Goal: Navigation & Orientation: Find specific page/section

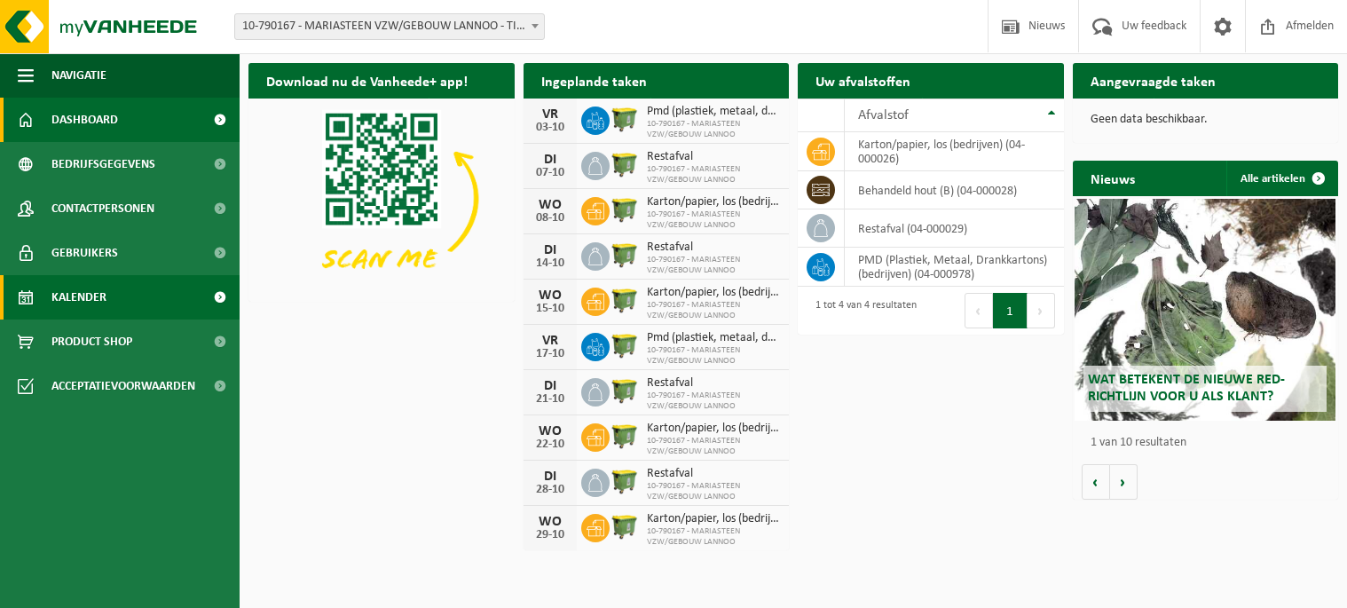
click at [103, 291] on span "Kalender" at bounding box center [78, 297] width 55 height 44
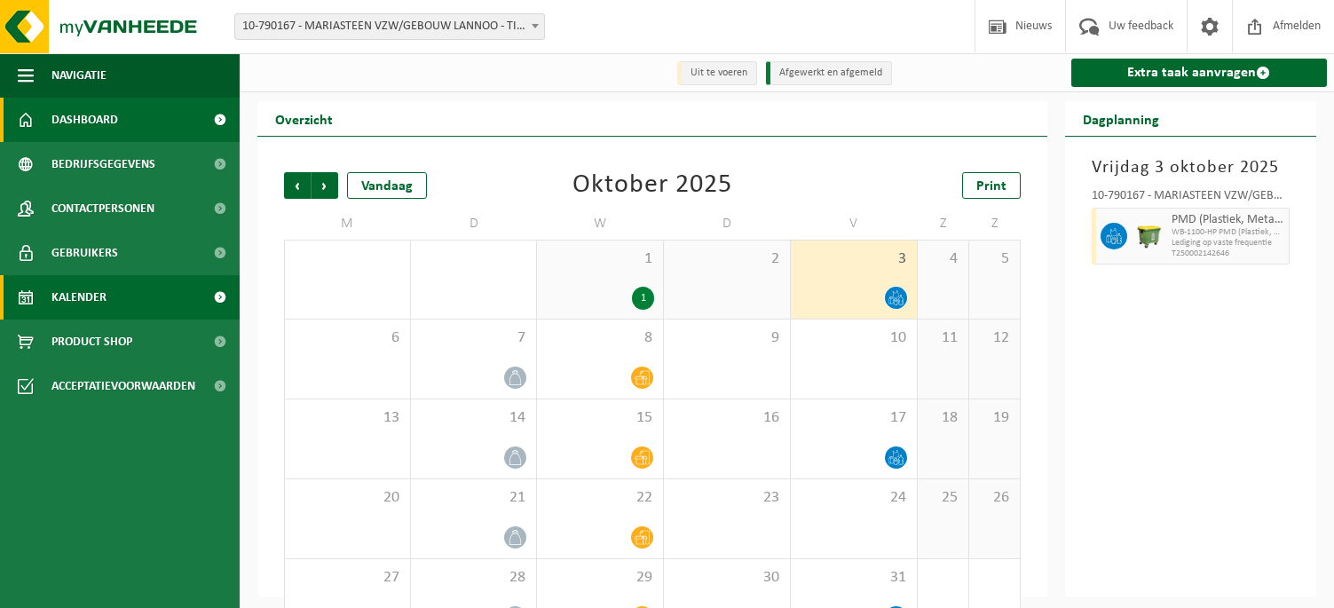
click at [97, 117] on span "Dashboard" at bounding box center [84, 120] width 67 height 44
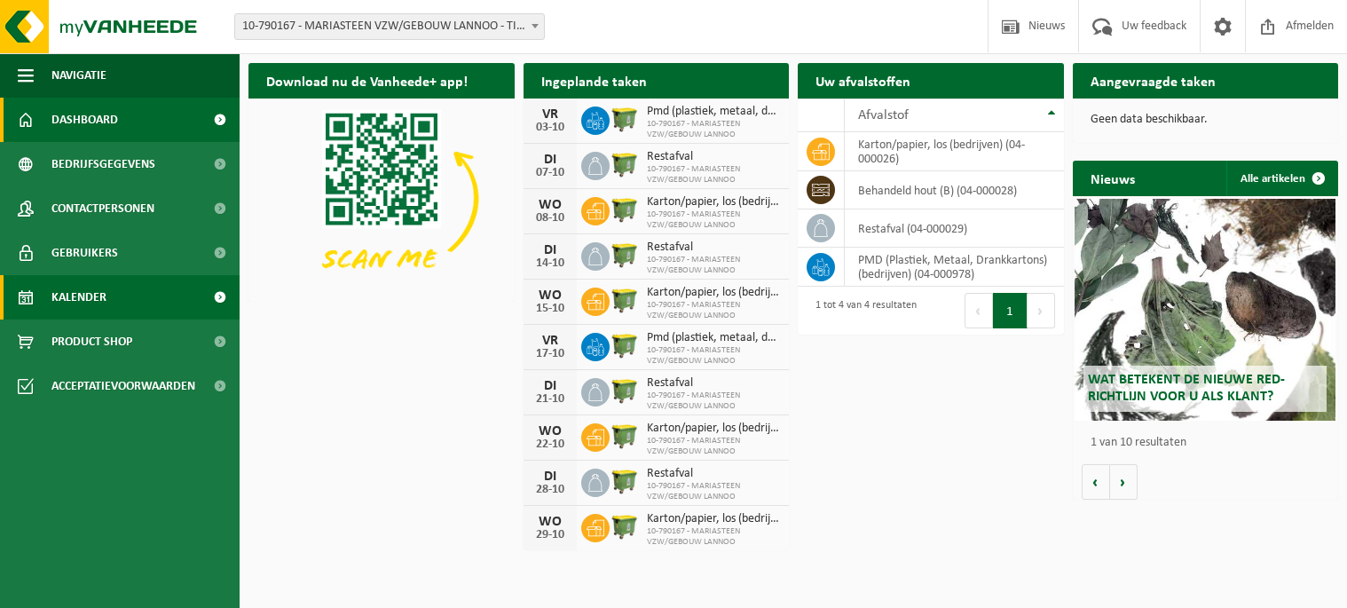
click at [96, 296] on span "Kalender" at bounding box center [78, 297] width 55 height 44
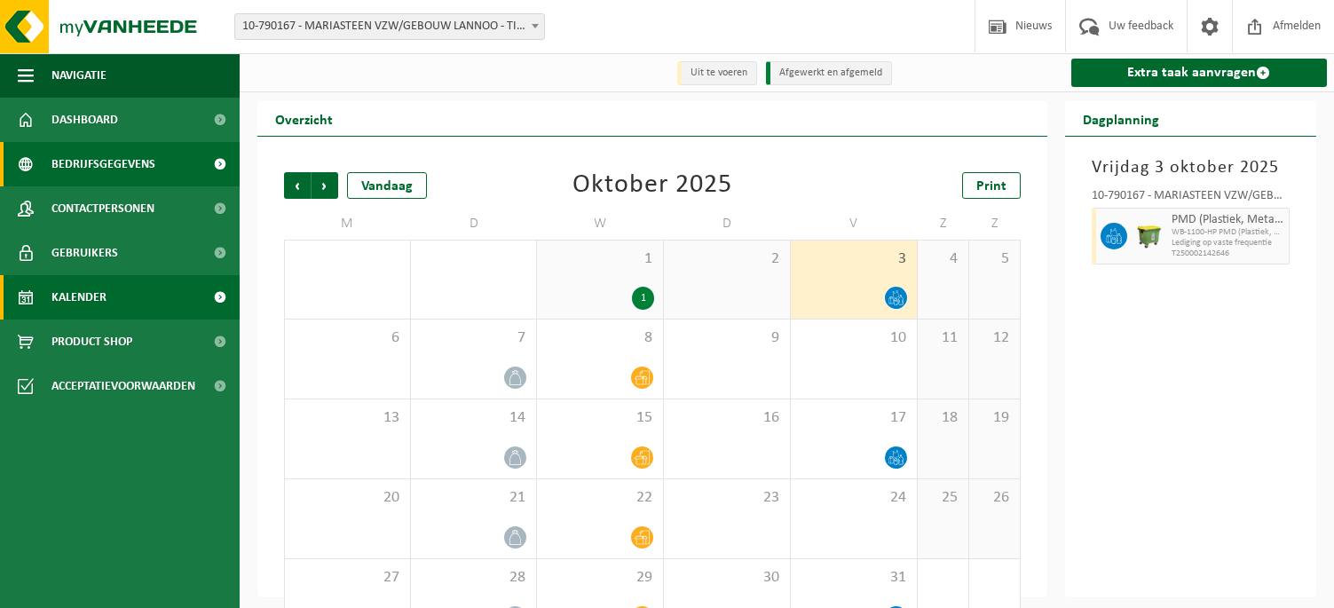
click at [104, 158] on span "Bedrijfsgegevens" at bounding box center [103, 164] width 104 height 44
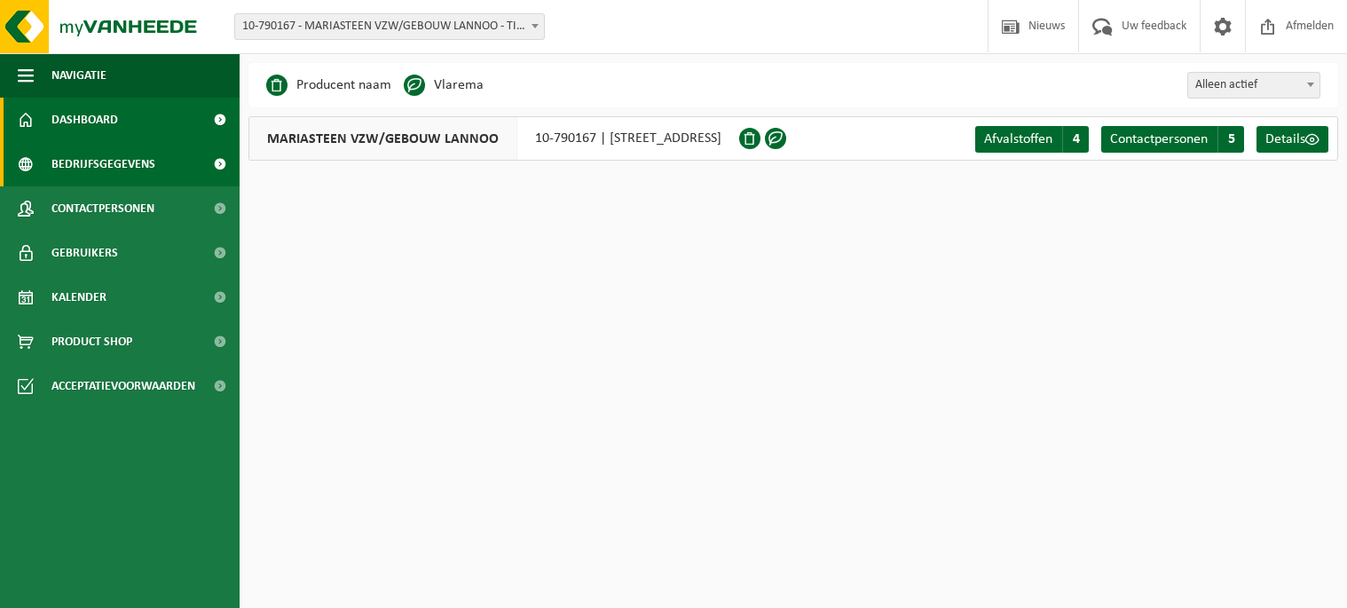
click at [85, 123] on span "Dashboard" at bounding box center [84, 120] width 67 height 44
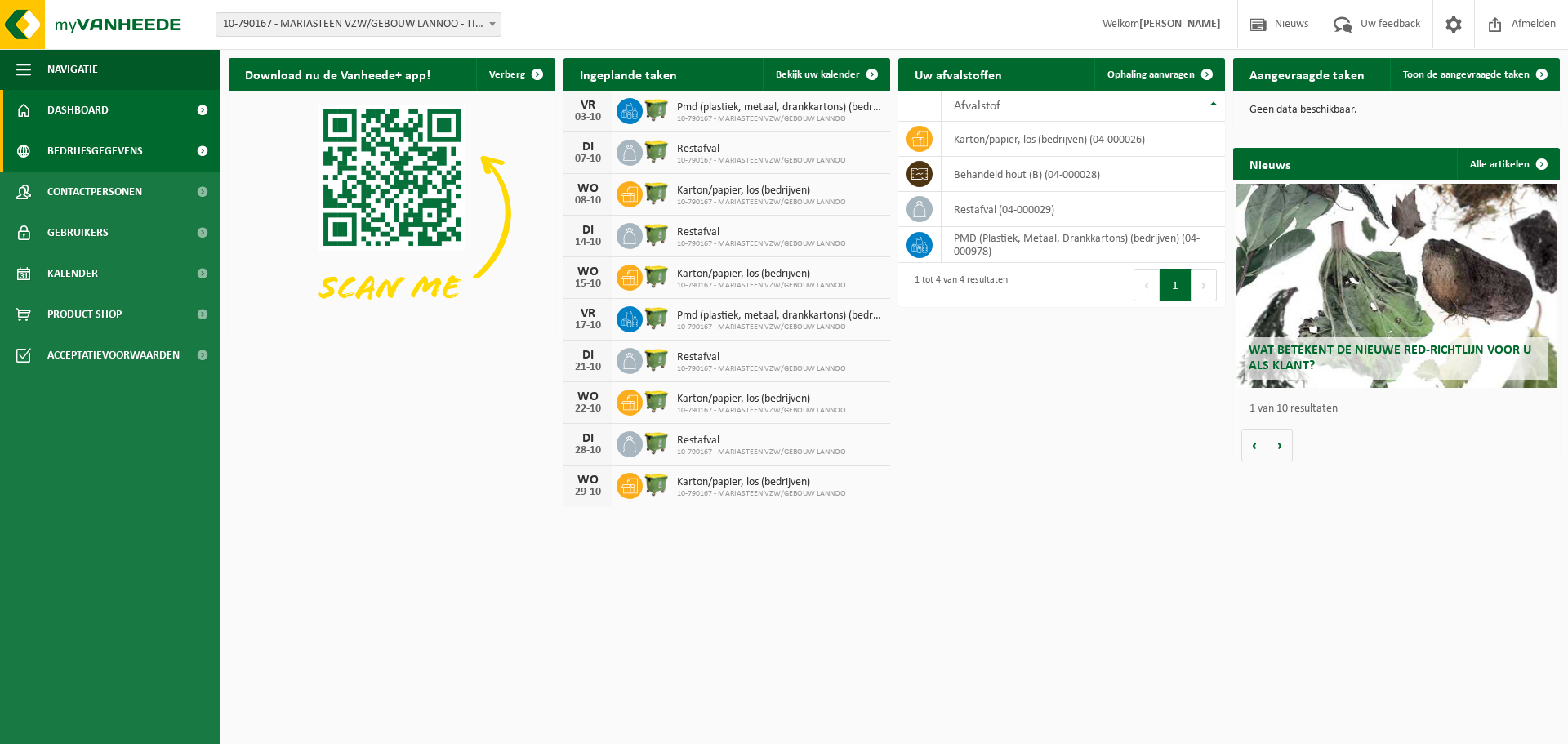
click at [93, 154] on span "Bedrijfsgegevens" at bounding box center [95, 151] width 96 height 40
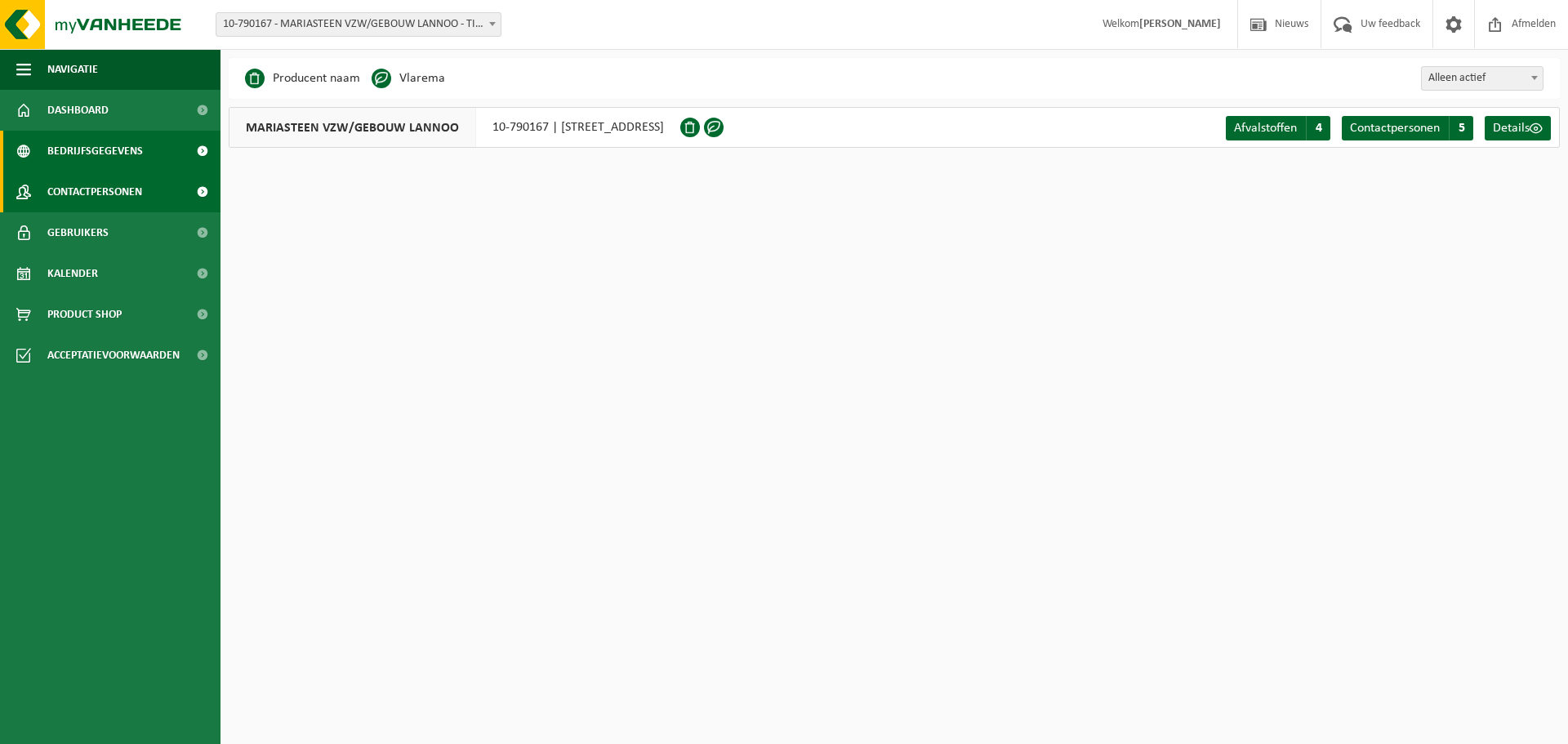
click at [97, 187] on span "Contactpersonen" at bounding box center [94, 191] width 95 height 40
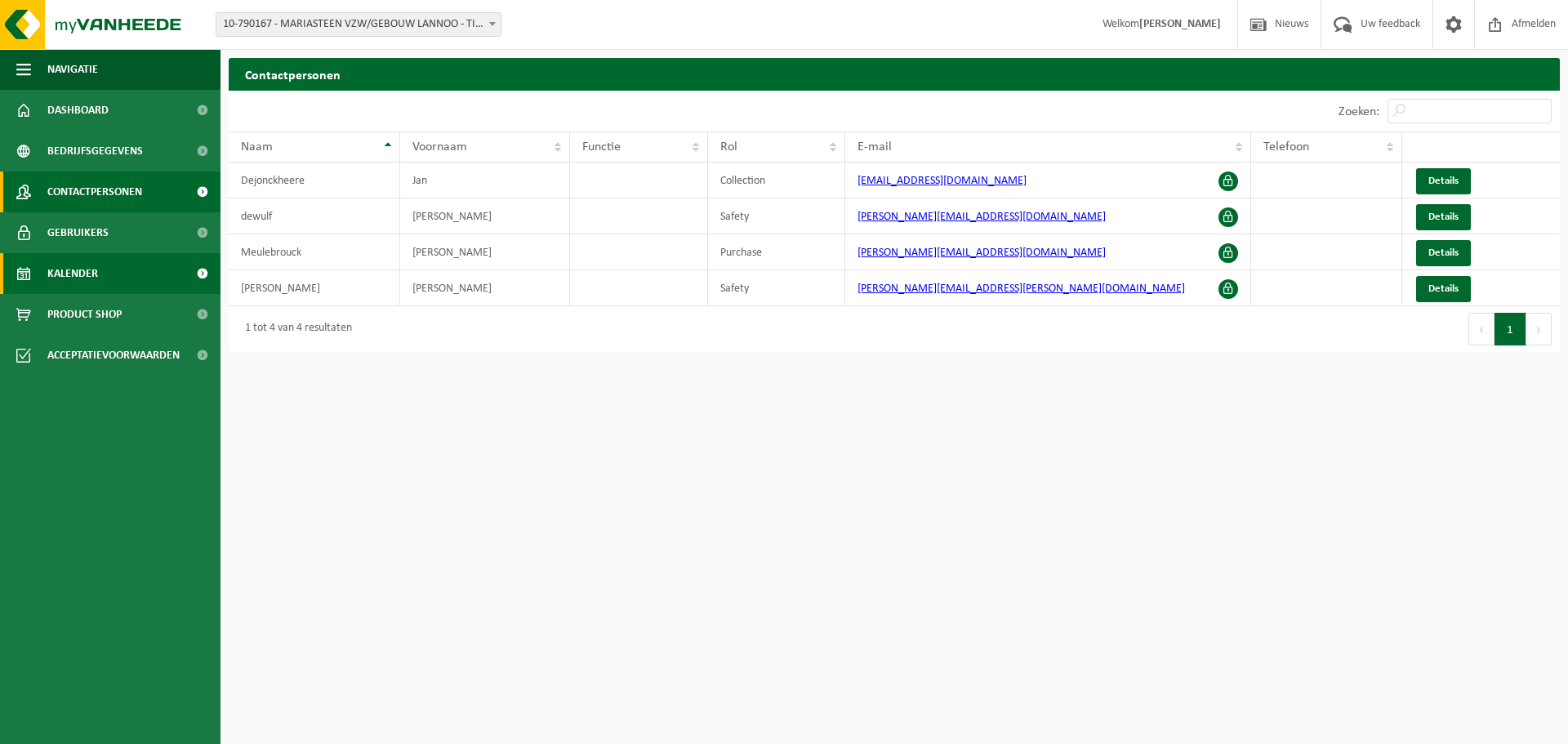
click at [81, 269] on span "Kalender" at bounding box center [72, 273] width 51 height 40
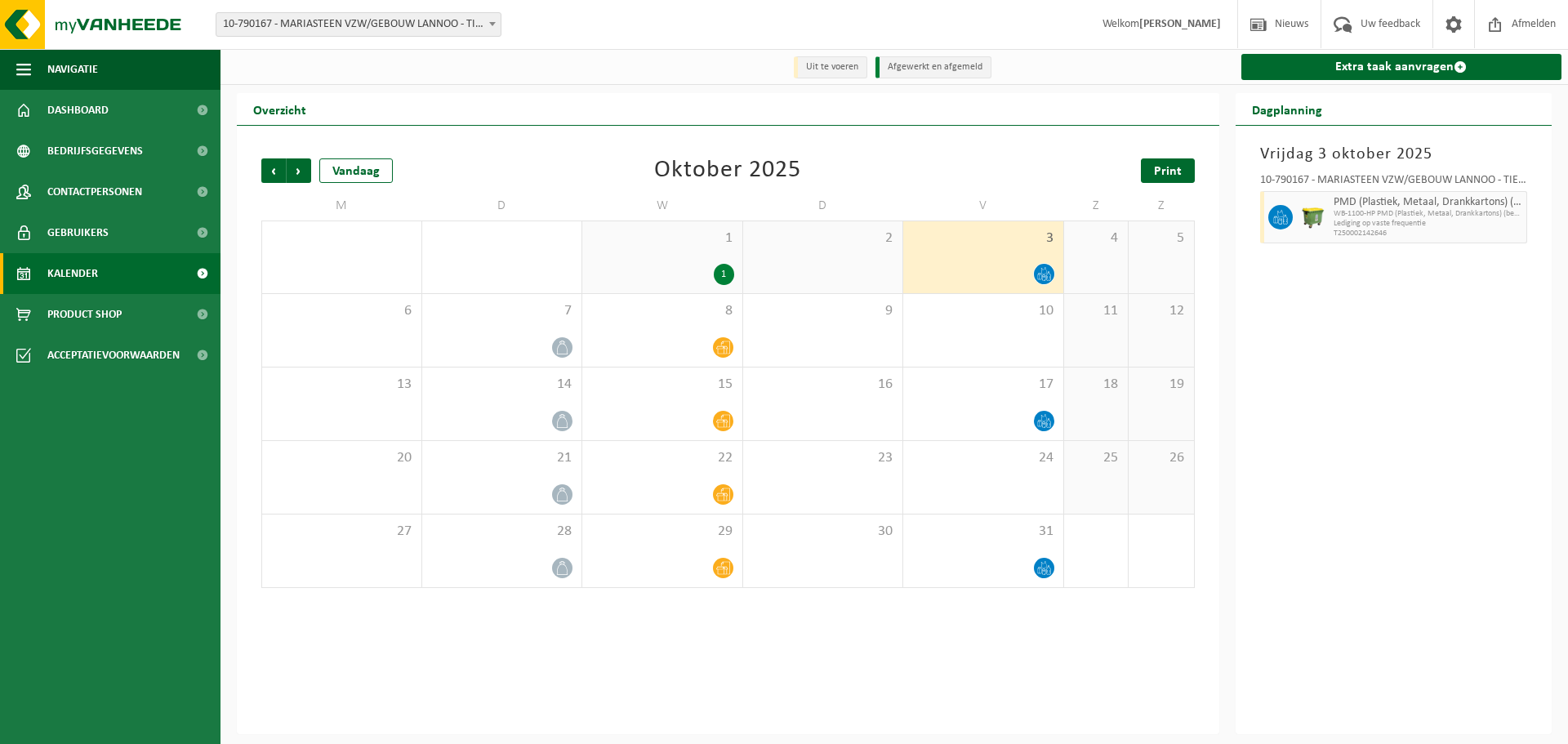
click at [1157, 171] on span "Print" at bounding box center [1168, 171] width 28 height 13
